Goal: Information Seeking & Learning: Understand process/instructions

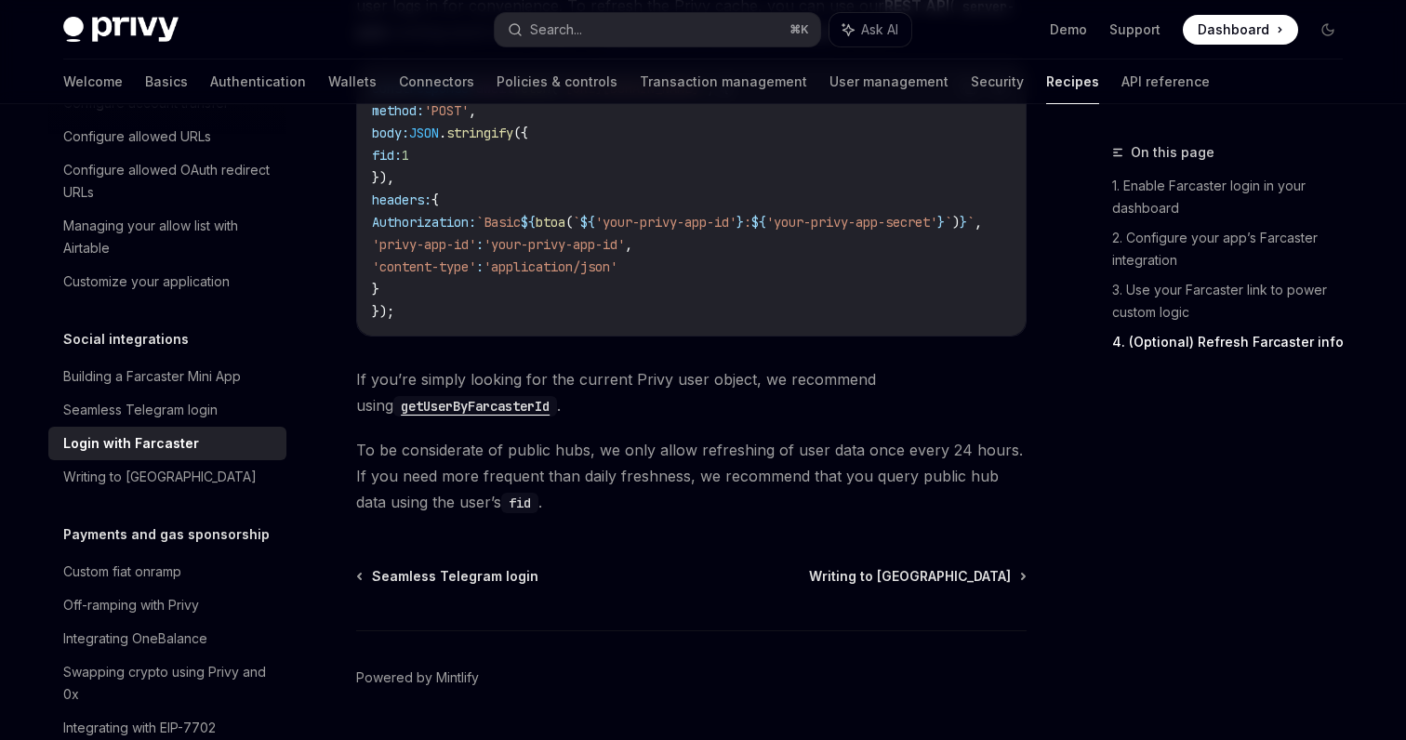
scroll to position [1869, 0]
click at [207, 368] on link "Building a Farcaster Mini App" at bounding box center [167, 376] width 238 height 33
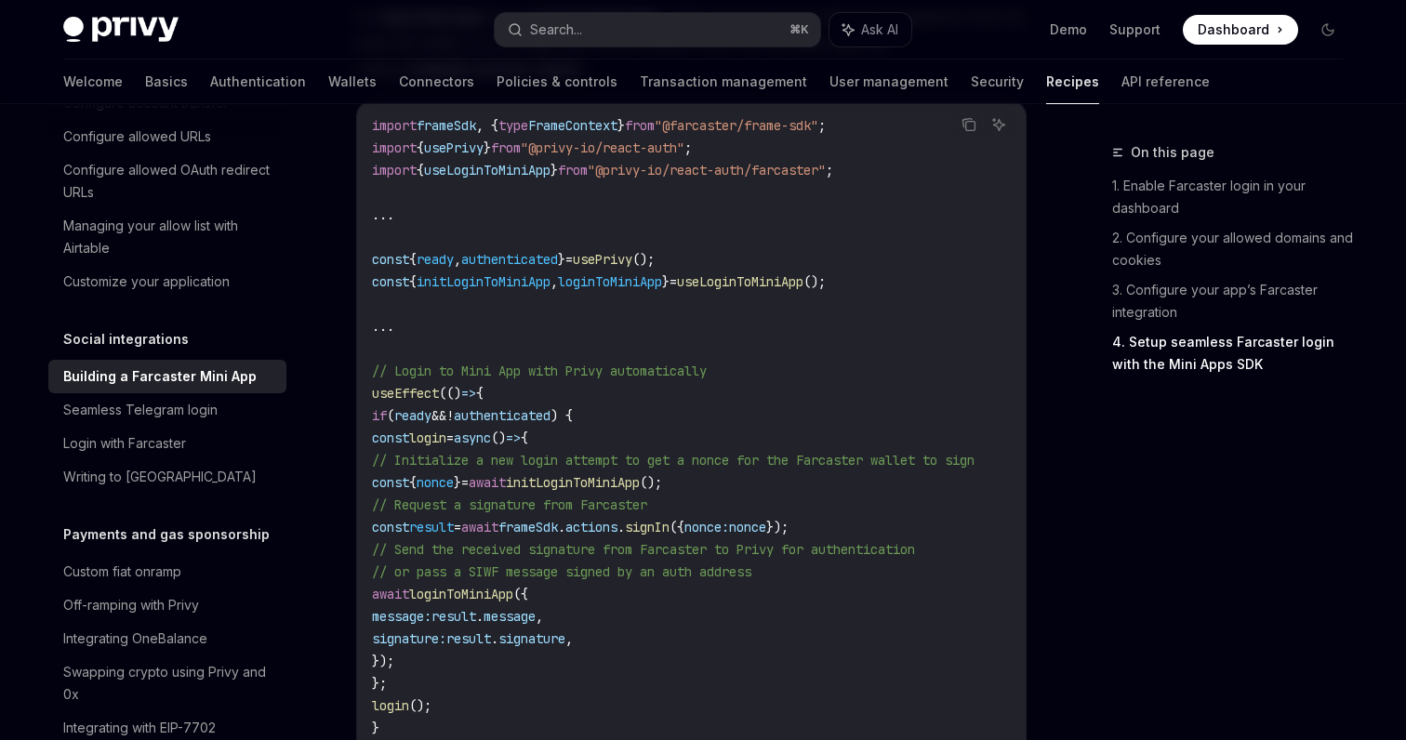
scroll to position [2359, 0]
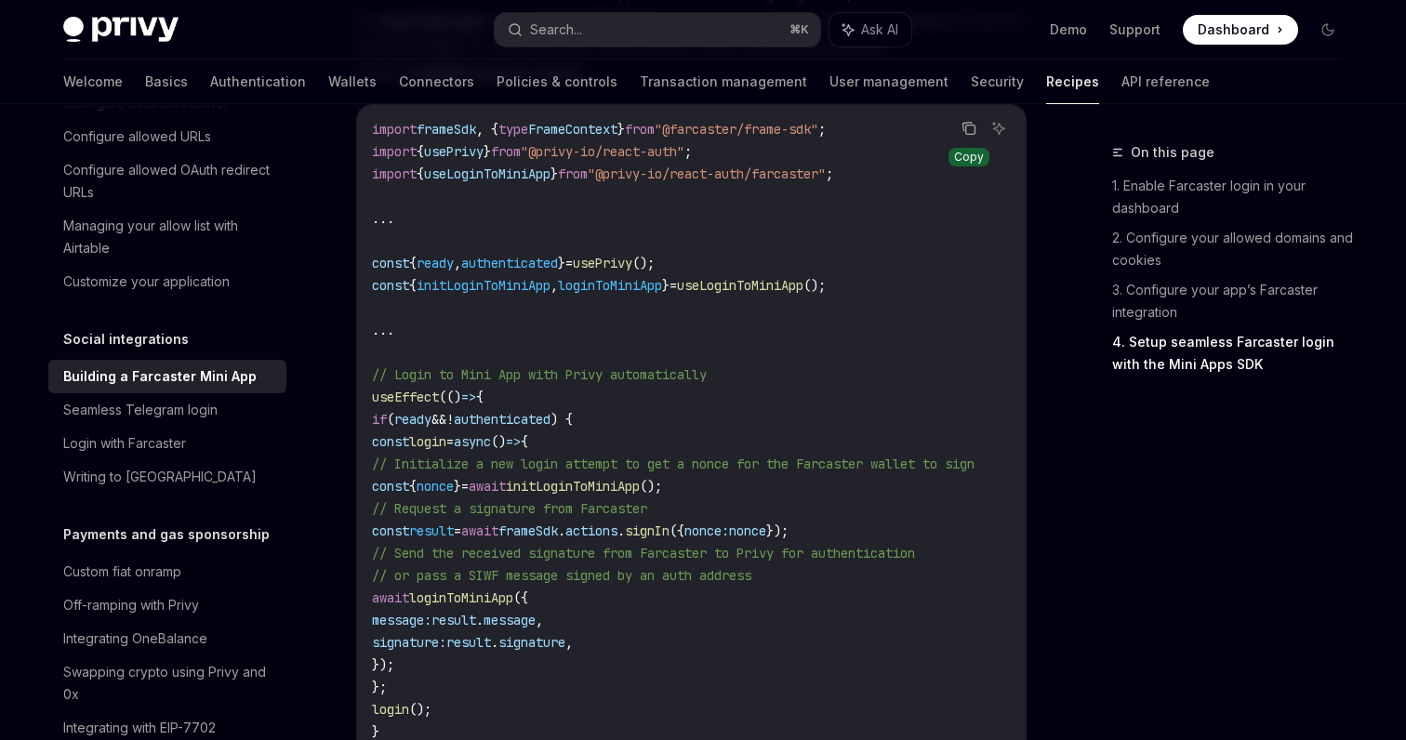
click at [962, 140] on button "Copy the contents from the code block" at bounding box center [969, 128] width 24 height 24
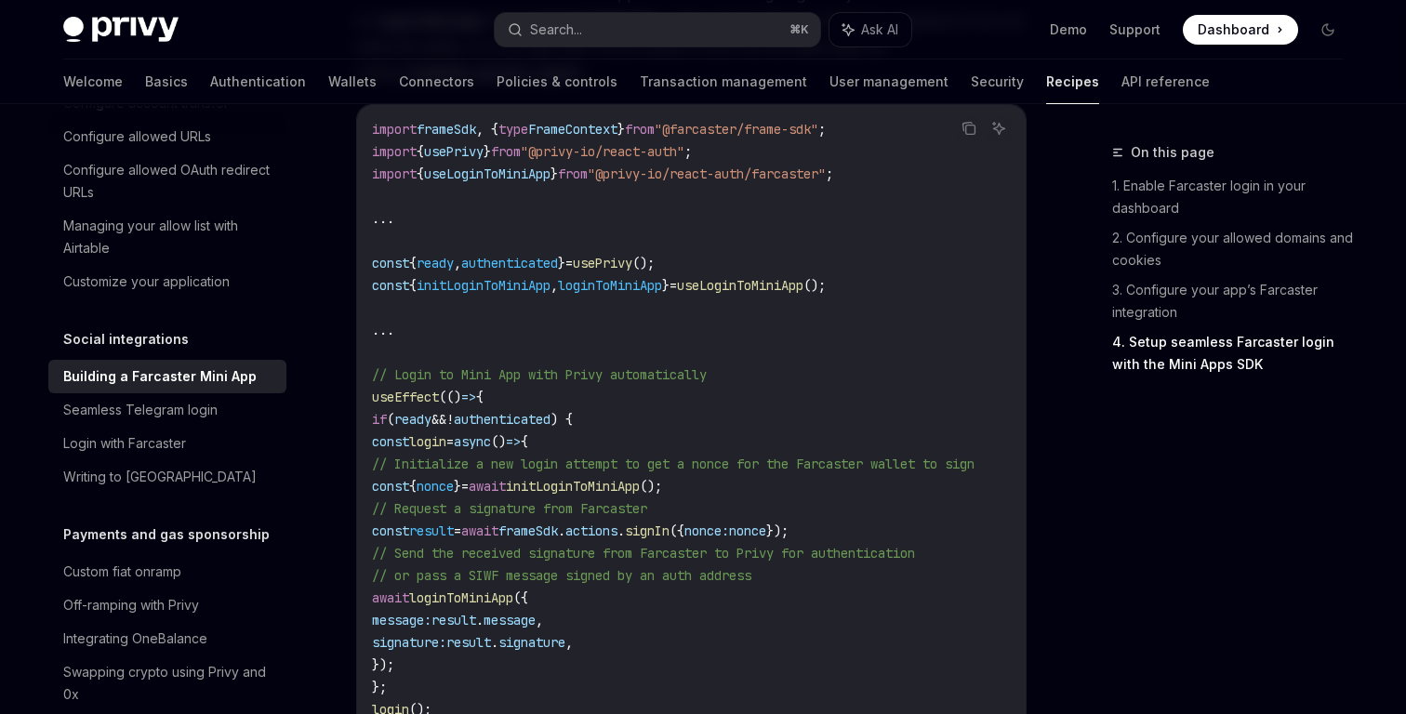
type textarea "*"
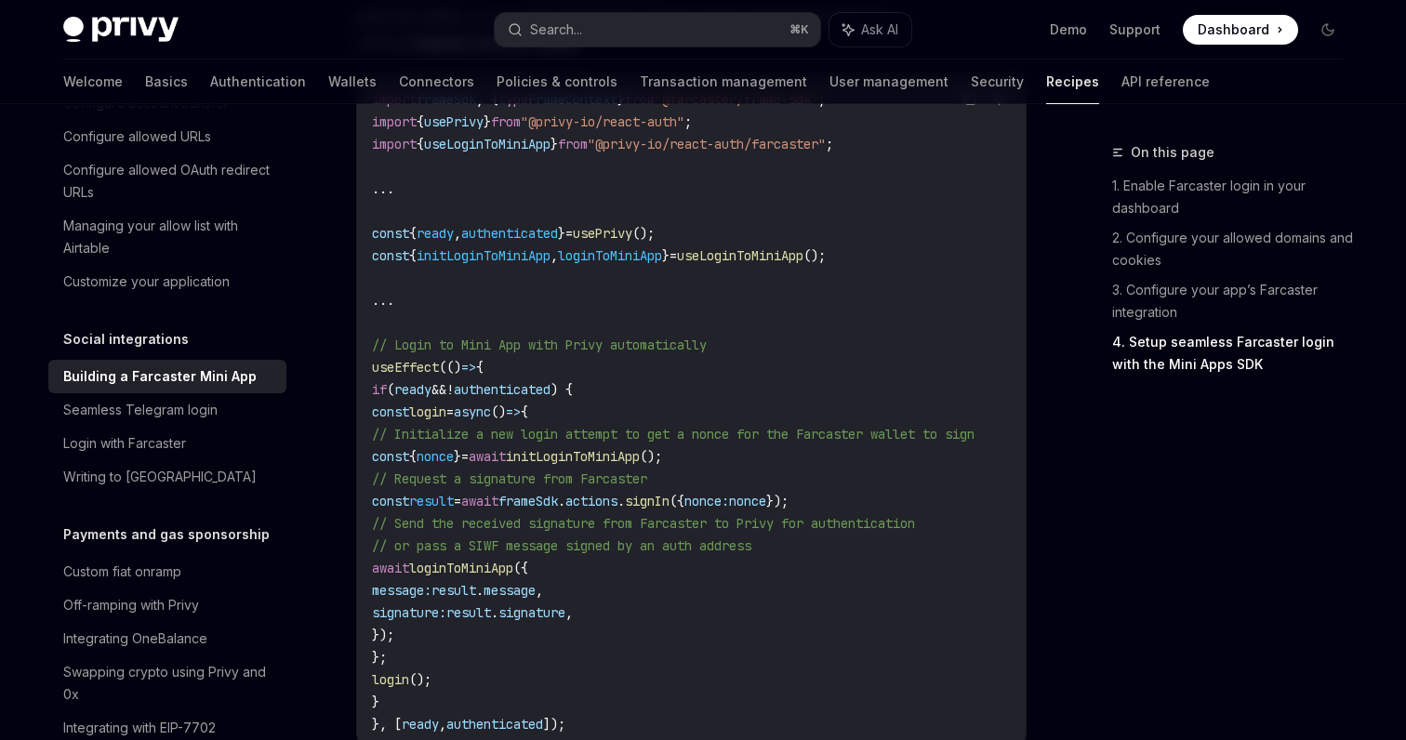
scroll to position [2425, 0]
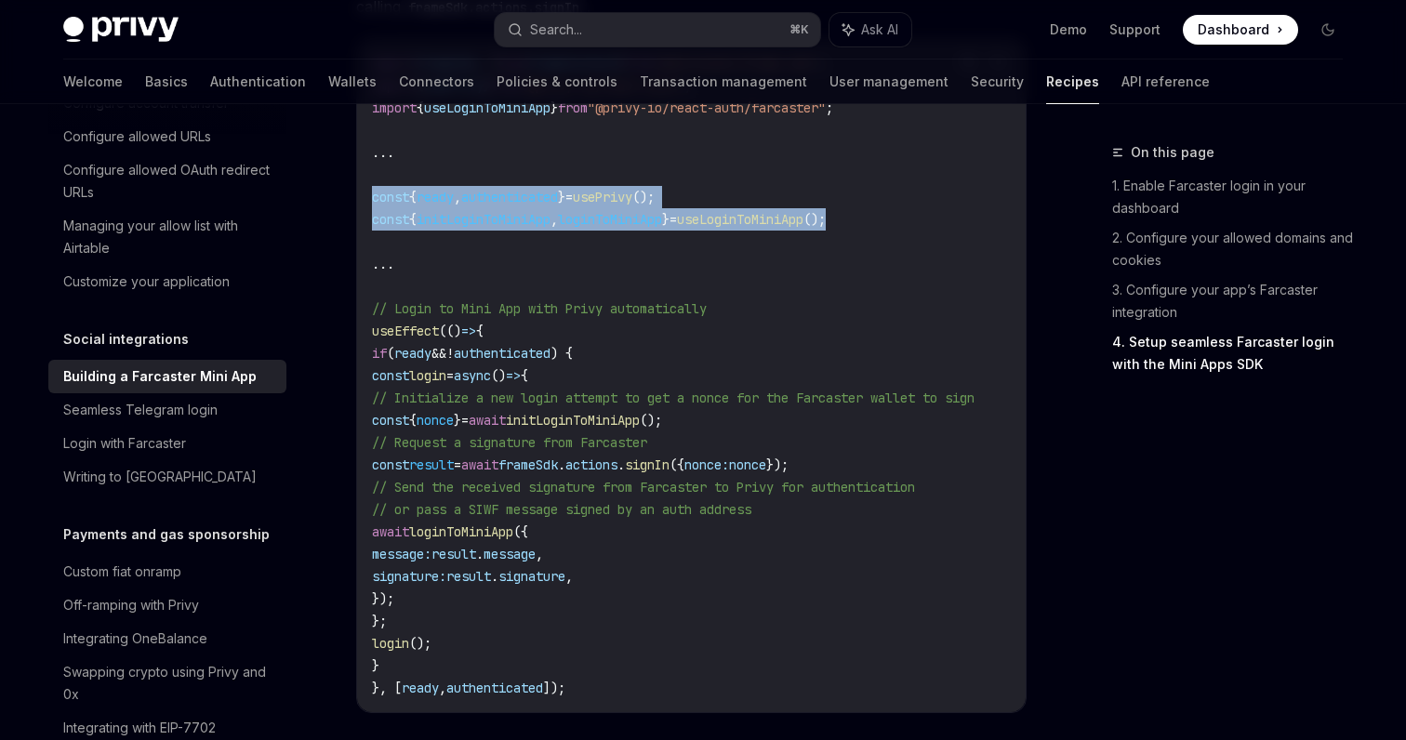
drag, startPoint x: 898, startPoint y: 272, endPoint x: 342, endPoint y: 248, distance: 556.5
click at [357, 248] on div "import frameSdk , { type FrameContext } from "@farcaster/frame-sdk" ; import { …" at bounding box center [691, 375] width 669 height 673
click at [748, 228] on span "useLoginToMiniApp" at bounding box center [740, 219] width 126 height 17
drag, startPoint x: 916, startPoint y: 268, endPoint x: 371, endPoint y: 245, distance: 545.3
click at [371, 245] on div "import frameSdk , { type FrameContext } from "@farcaster/frame-sdk" ; import { …" at bounding box center [691, 375] width 669 height 673
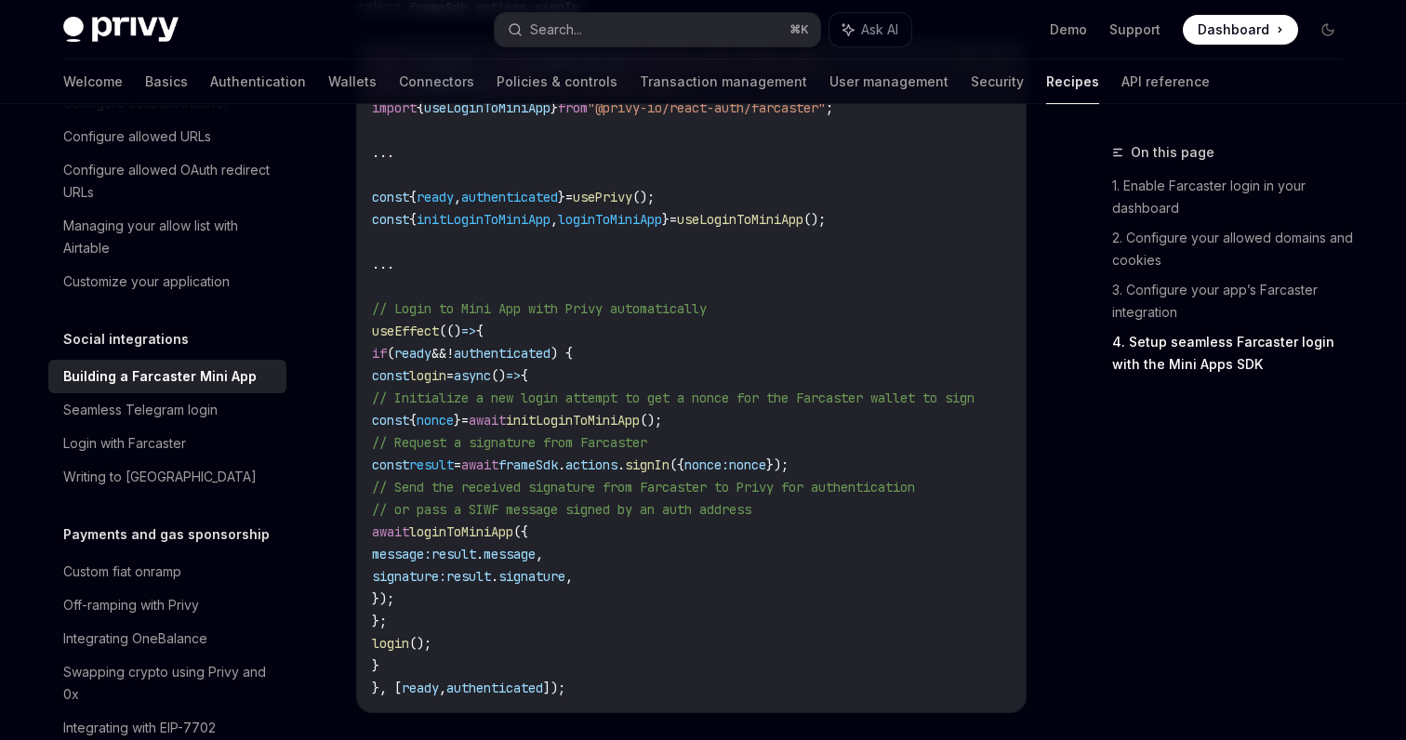
click at [697, 291] on code "import frameSdk , { type FrameContext } from "@farcaster/frame-sdk" ; import { …" at bounding box center [695, 375] width 647 height 647
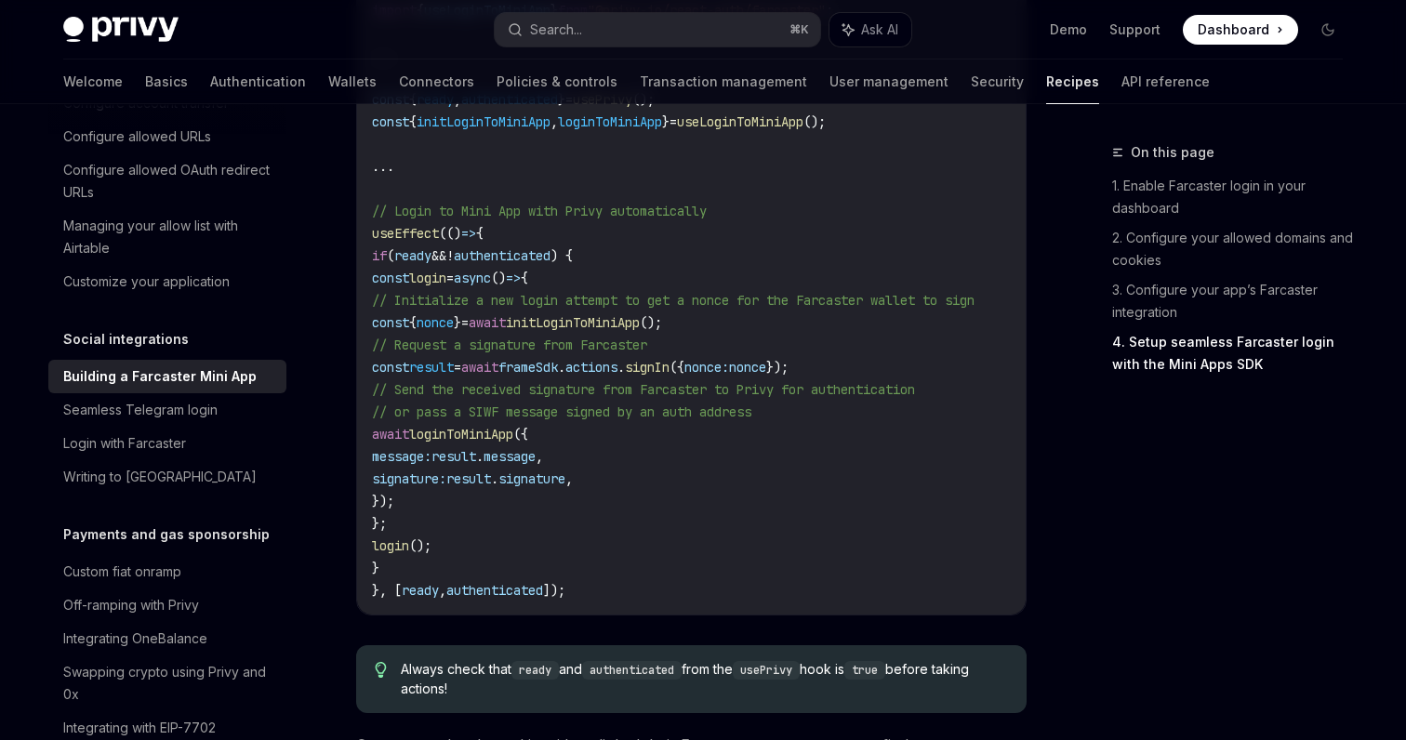
scroll to position [2527, 0]
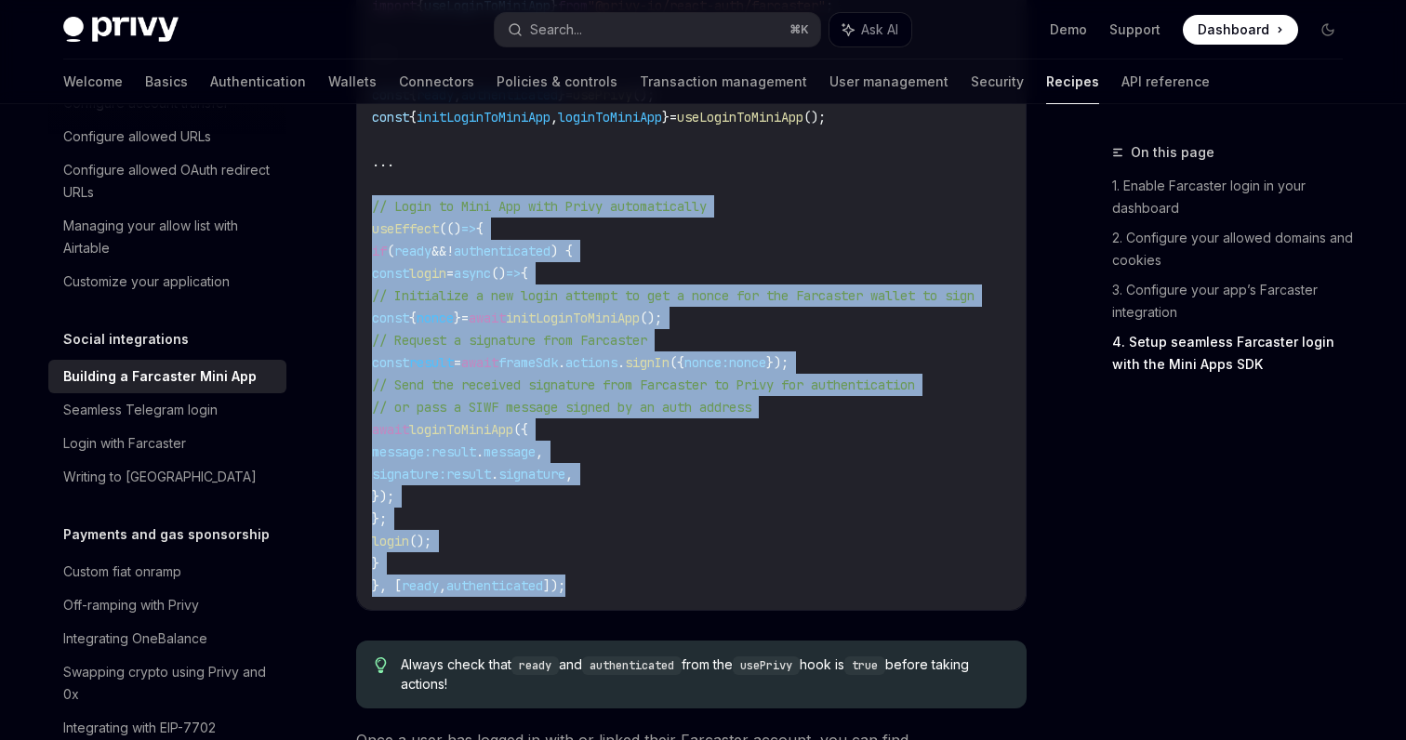
drag, startPoint x: 590, startPoint y: 634, endPoint x: 374, endPoint y: 258, distance: 434.4
click at [374, 258] on code "import frameSdk , { type FrameContext } from "@farcaster/frame-sdk" ; import { …" at bounding box center [695, 273] width 647 height 647
click at [454, 259] on span "!" at bounding box center [449, 251] width 7 height 17
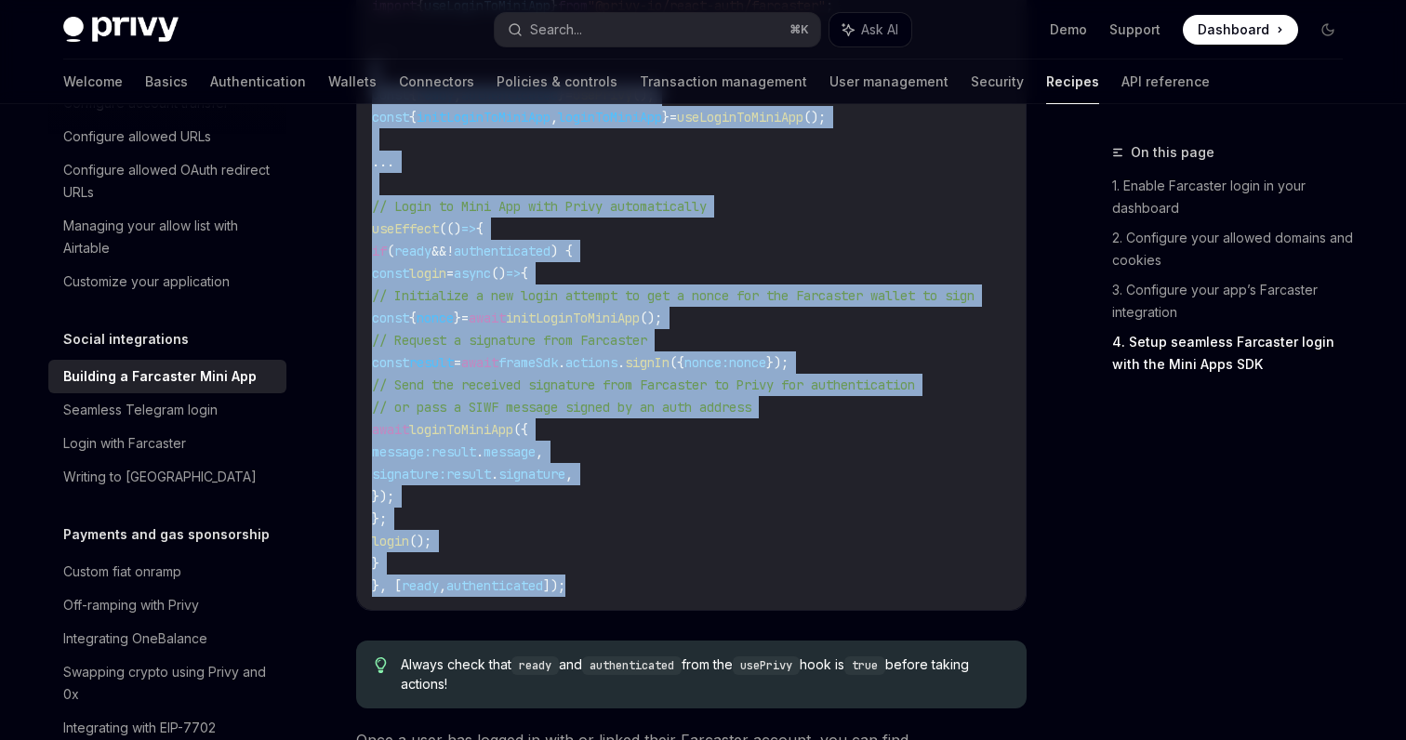
drag, startPoint x: 591, startPoint y: 642, endPoint x: 374, endPoint y: 133, distance: 554.0
click at [374, 133] on code "import frameSdk , { type FrameContext } from "@farcaster/frame-sdk" ; import { …" at bounding box center [695, 273] width 647 height 647
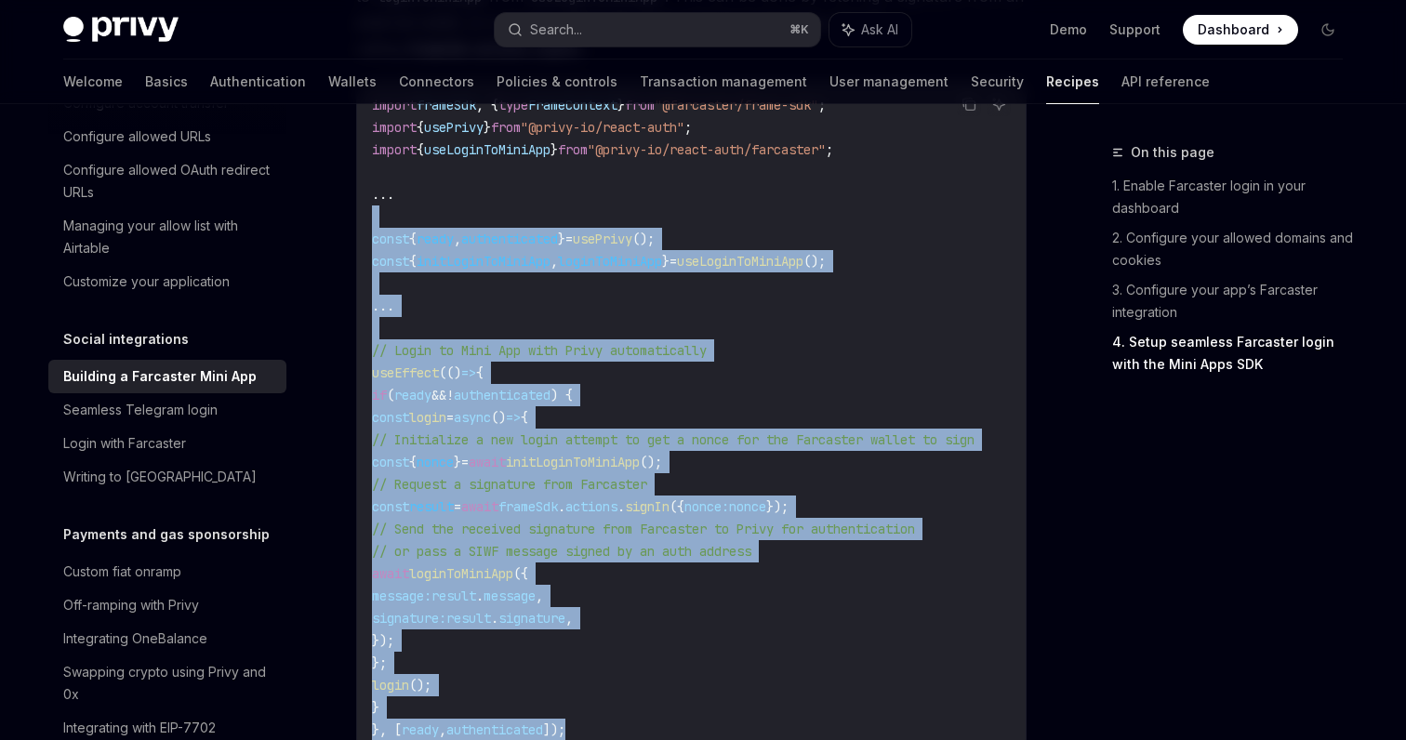
scroll to position [2376, 0]
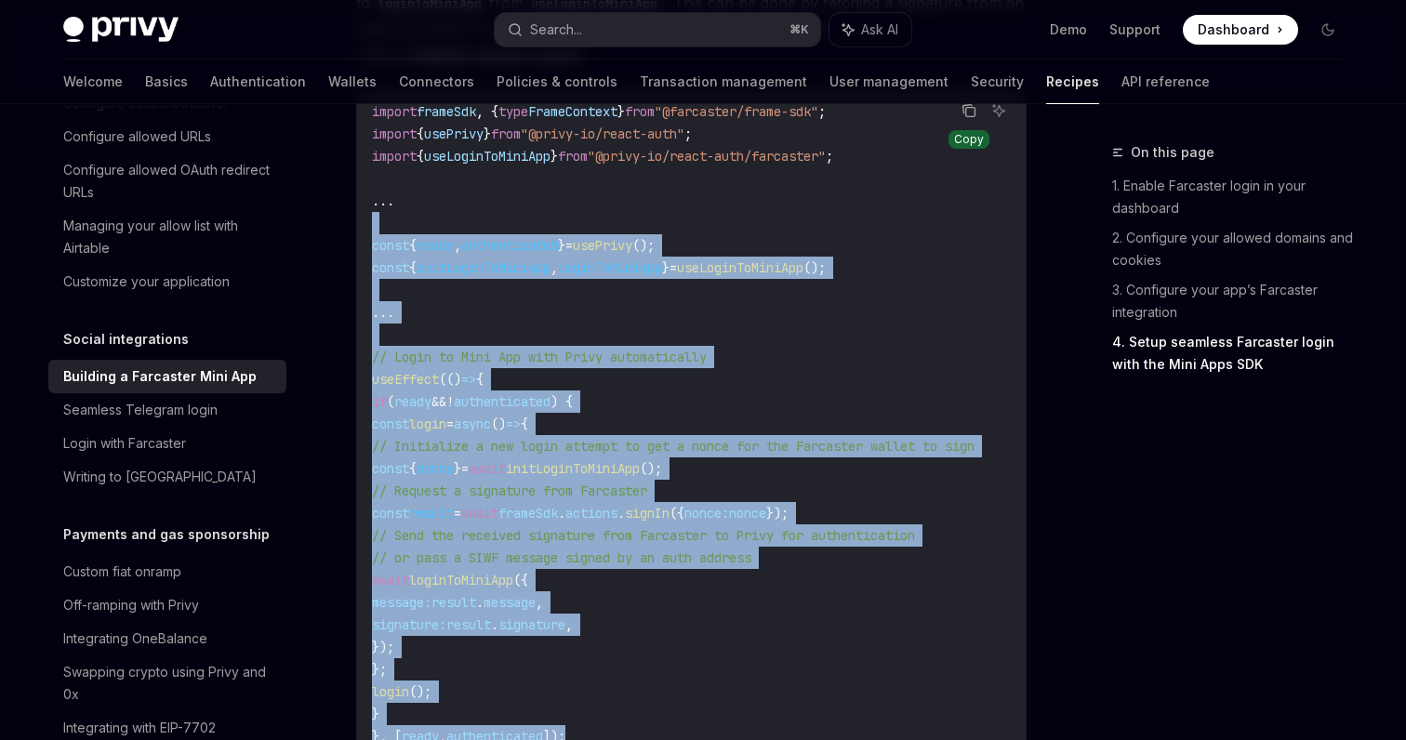
click at [973, 118] on icon "Copy the contents from the code block" at bounding box center [968, 110] width 15 height 15
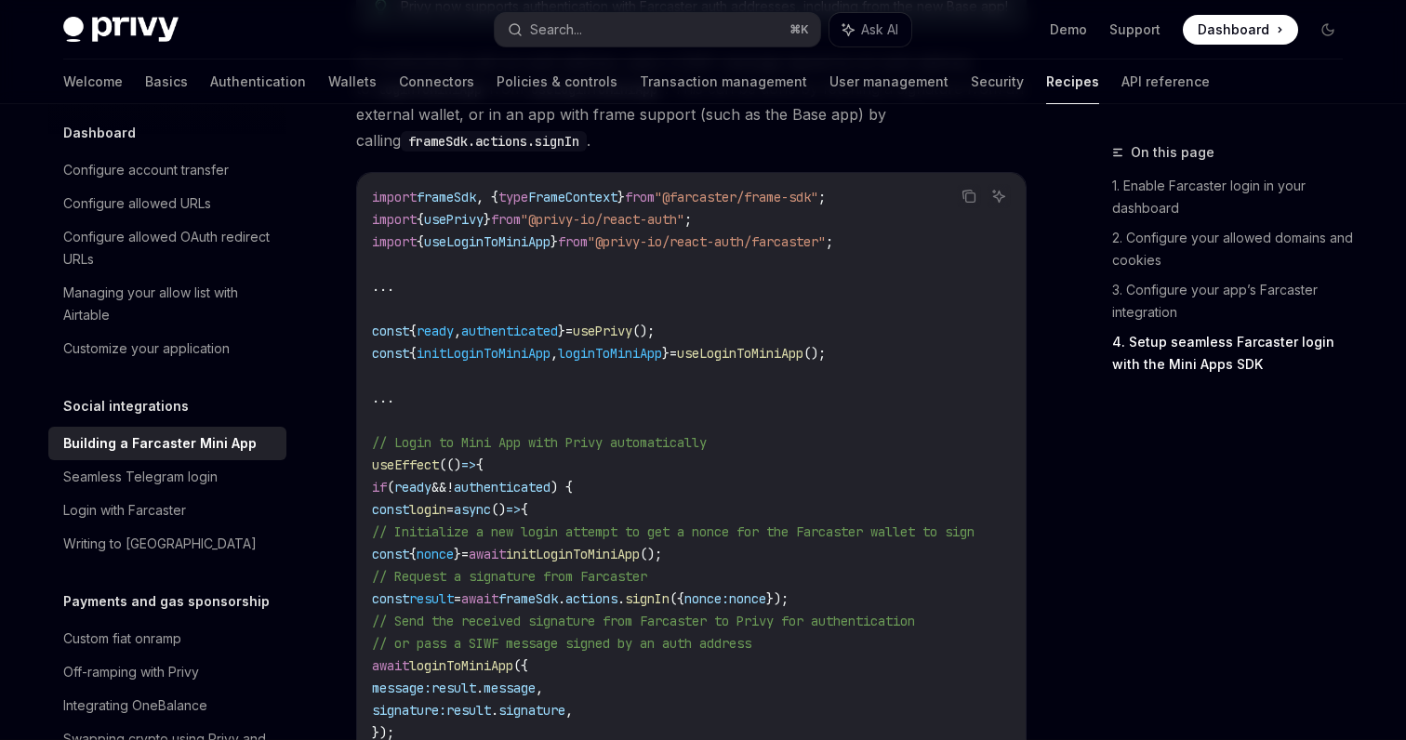
scroll to position [2285, 0]
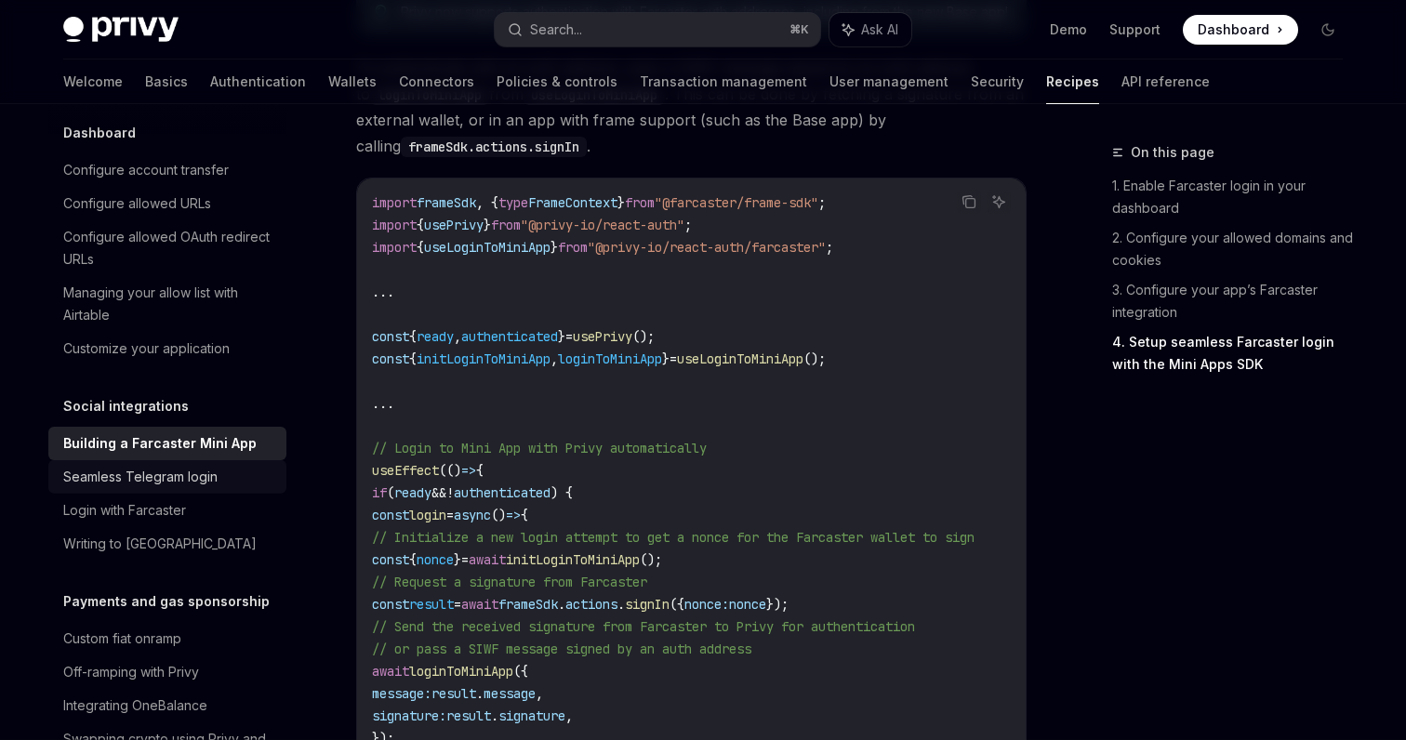
click at [179, 466] on div "Seamless Telegram login" at bounding box center [140, 477] width 154 height 22
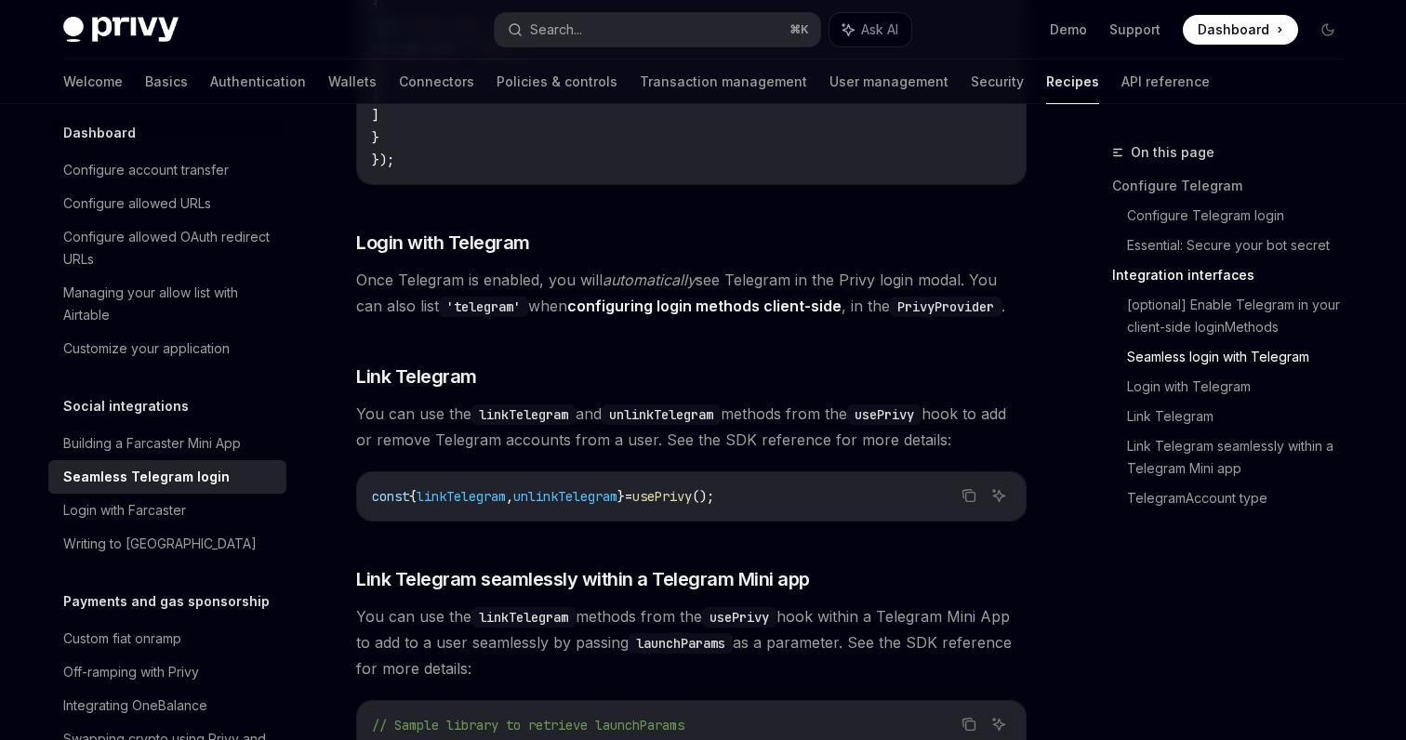
scroll to position [2427, 0]
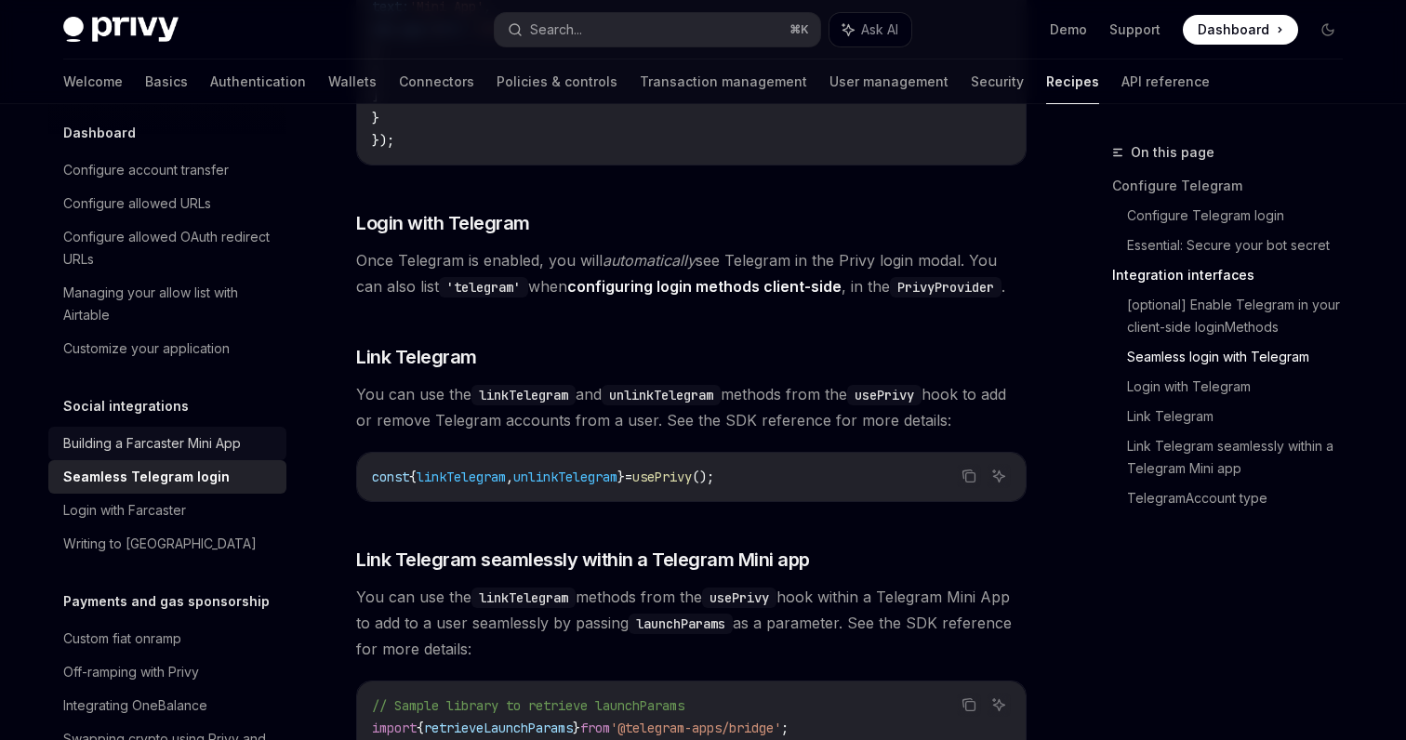
click at [246, 432] on div "Building a Farcaster Mini App" at bounding box center [169, 443] width 212 height 22
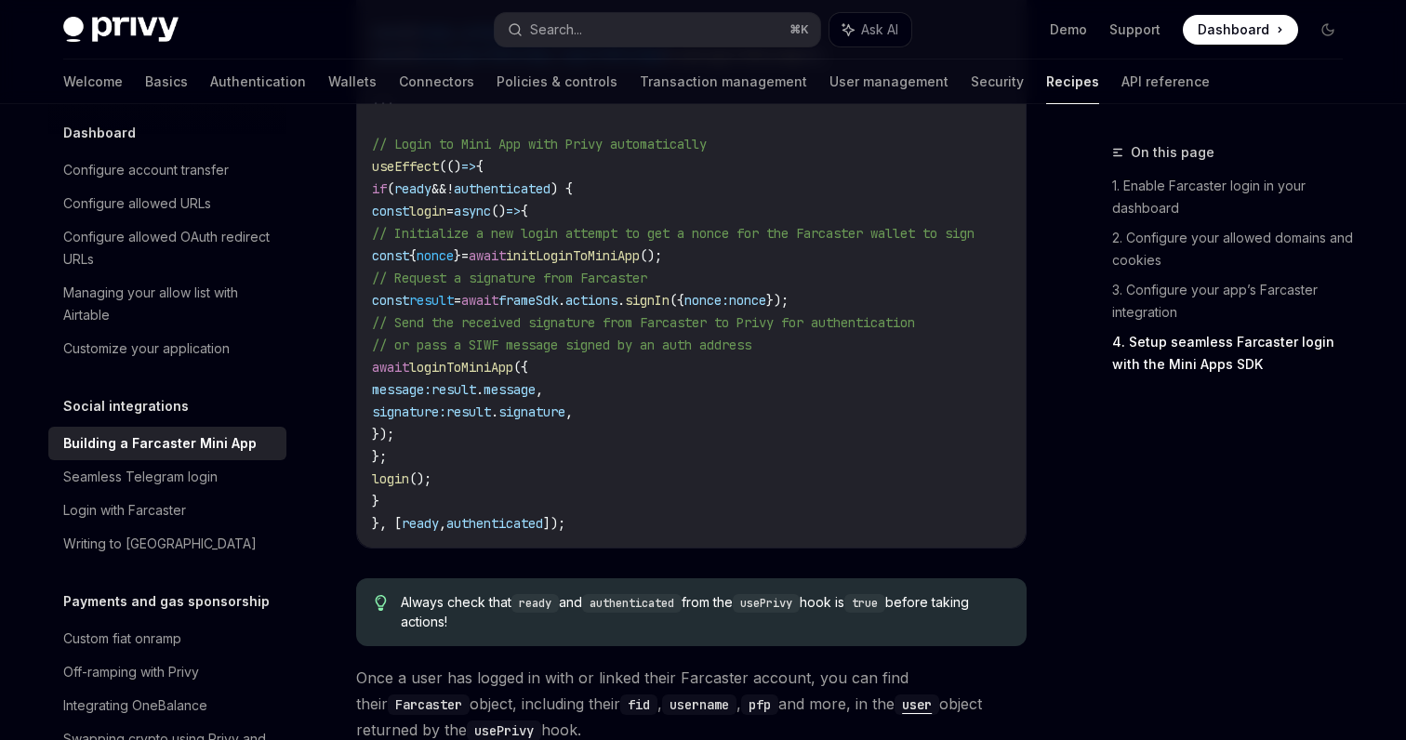
scroll to position [0, 71]
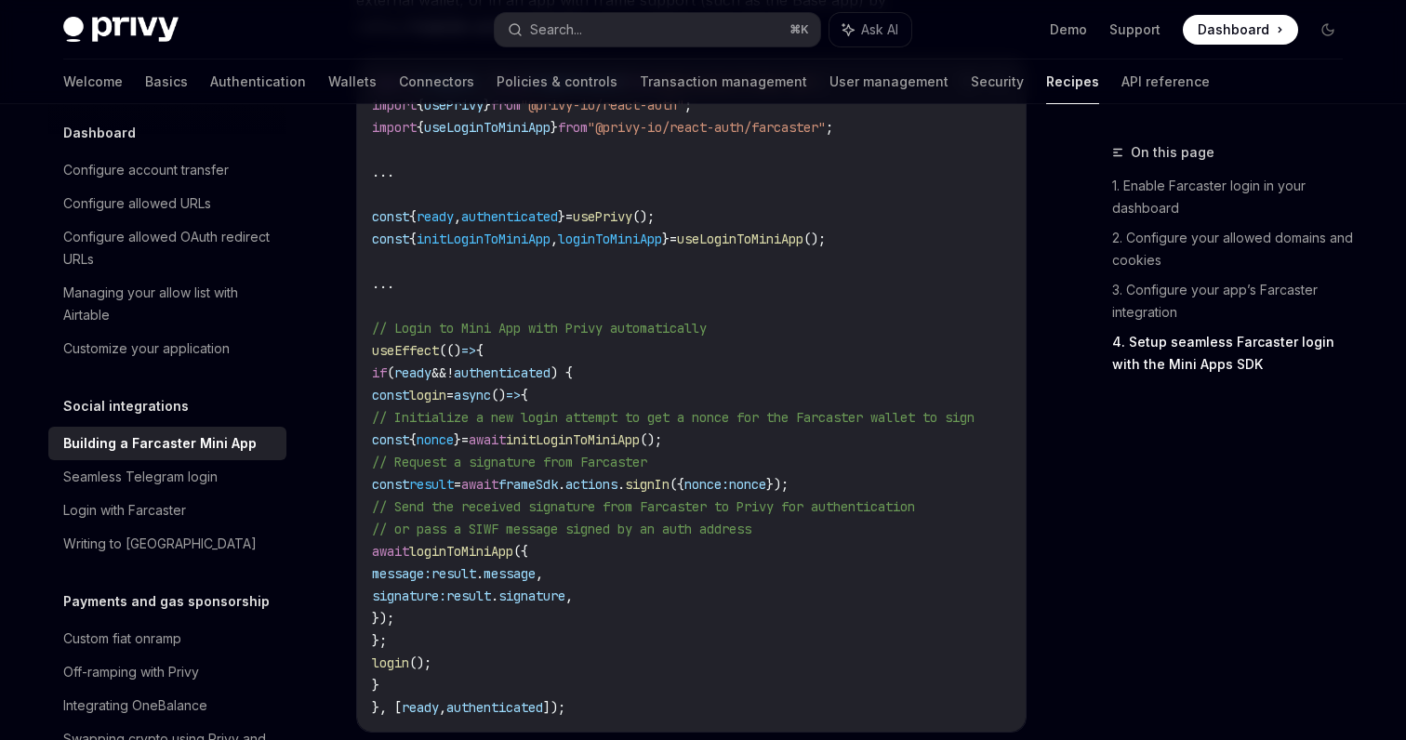
scroll to position [2412, 0]
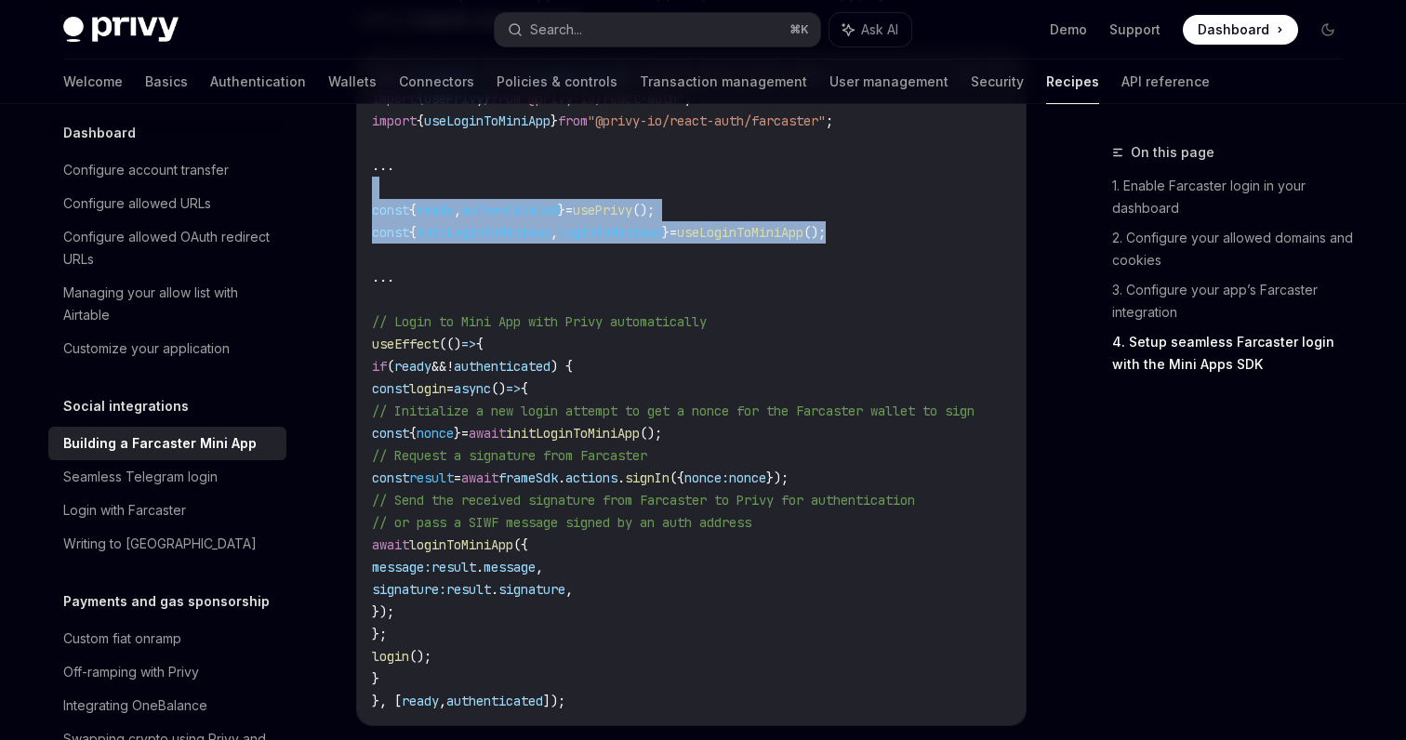
drag, startPoint x: 898, startPoint y: 281, endPoint x: 360, endPoint y: 242, distance: 539.8
click at [361, 242] on div "import frameSdk , { type FrameContext } from "@farcaster/frame-sdk" ; import { …" at bounding box center [691, 388] width 669 height 673
copy code "const { ready , authenticated } = usePrivy (); const { initLoginToMiniApp , log…"
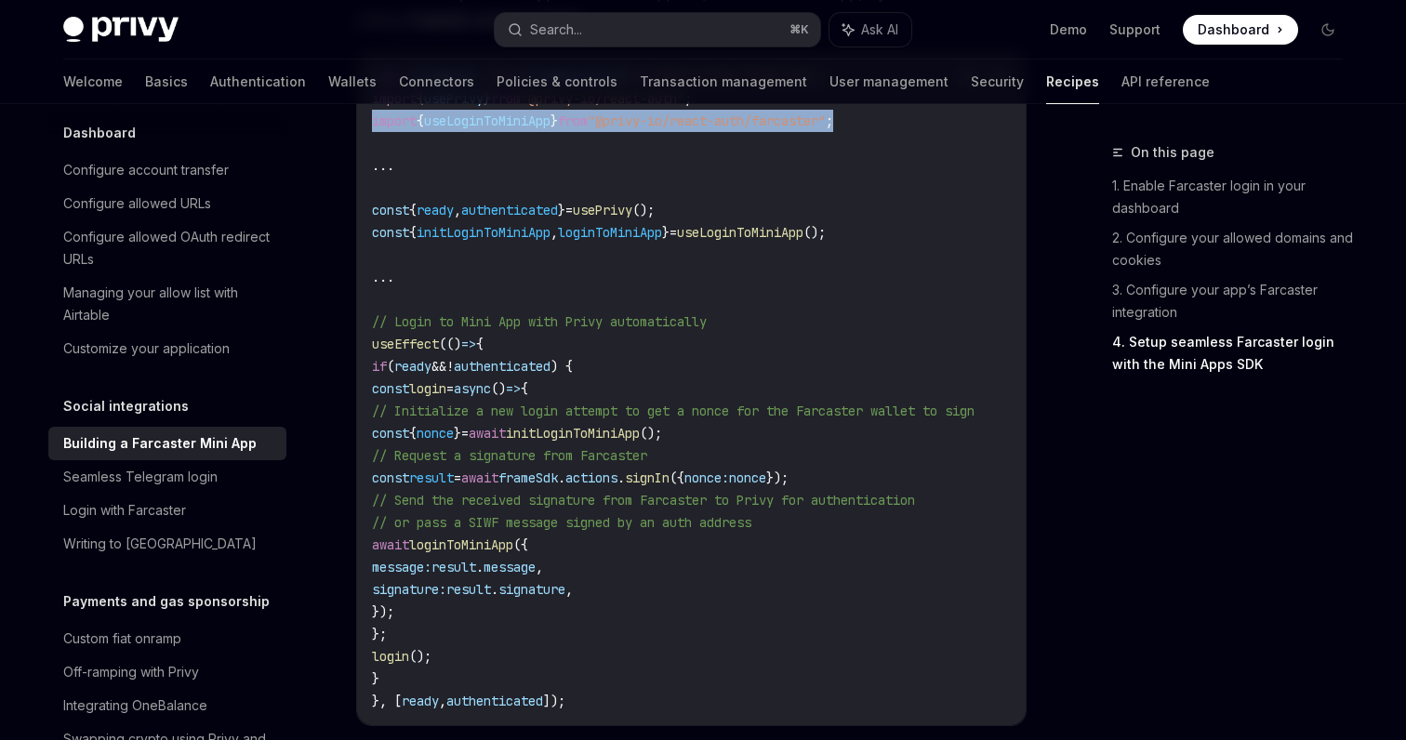
drag, startPoint x: 914, startPoint y: 167, endPoint x: 371, endPoint y: 177, distance: 543.1
click at [371, 177] on div "import frameSdk , { type FrameContext } from "@farcaster/frame-sdk" ; import { …" at bounding box center [691, 388] width 669 height 673
copy span "import { useLoginToMiniApp } from "@privy-io/react-auth/farcaster" ;"
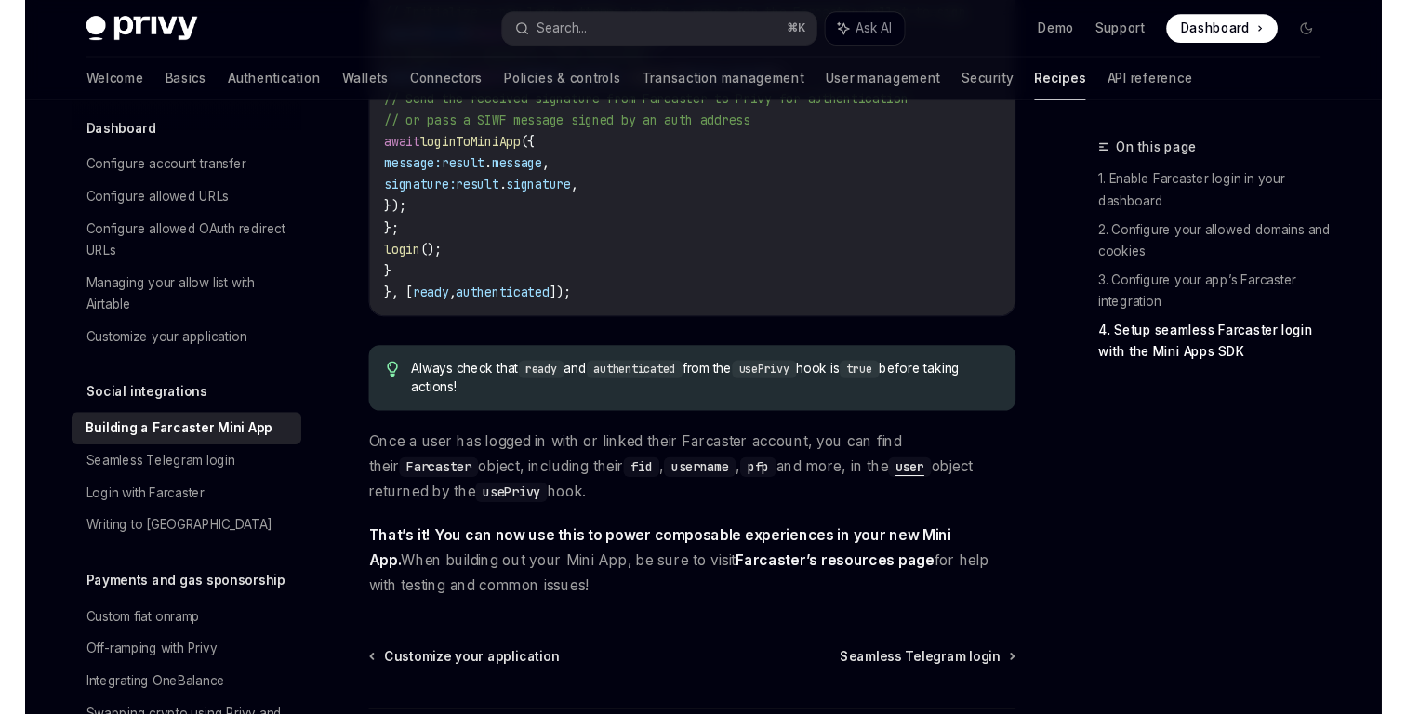
scroll to position [2811, 0]
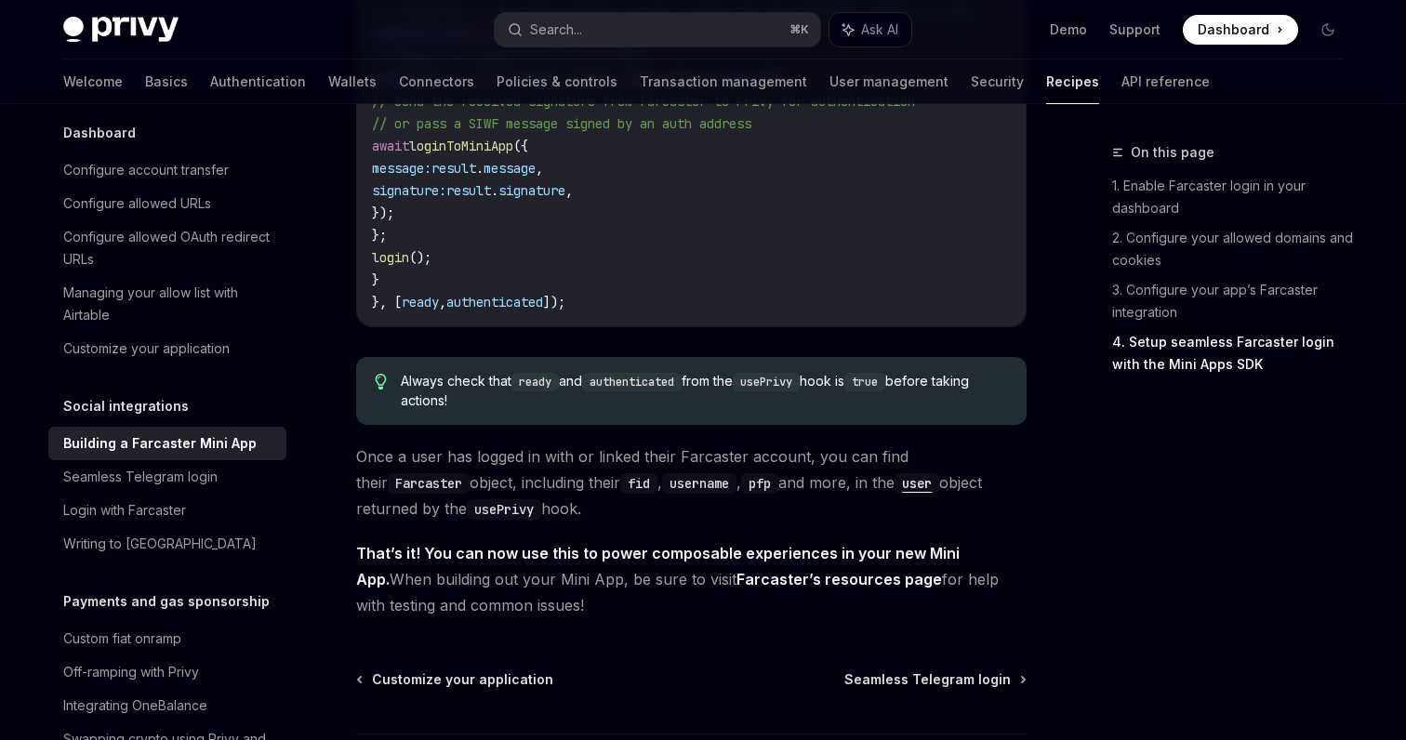
type textarea "*"
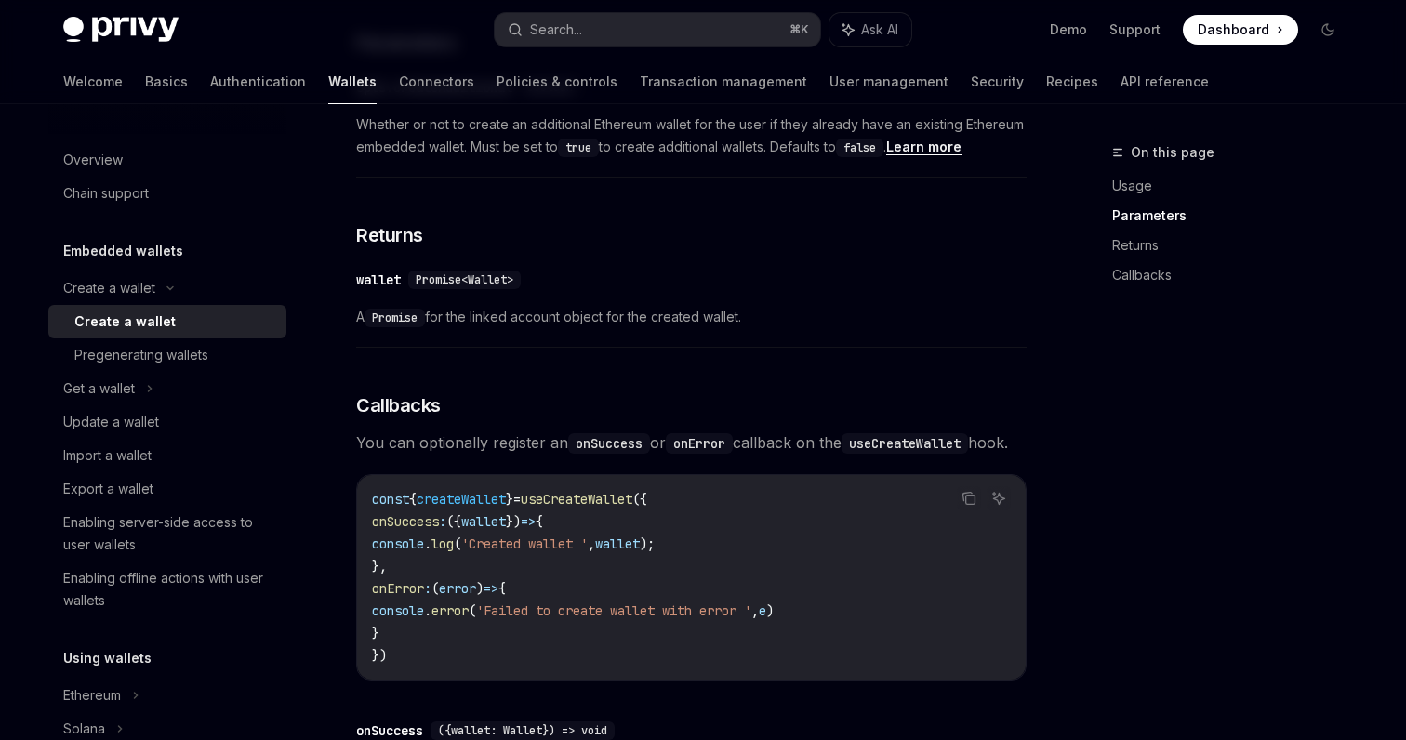
scroll to position [1023, 0]
